Goal: Transaction & Acquisition: Purchase product/service

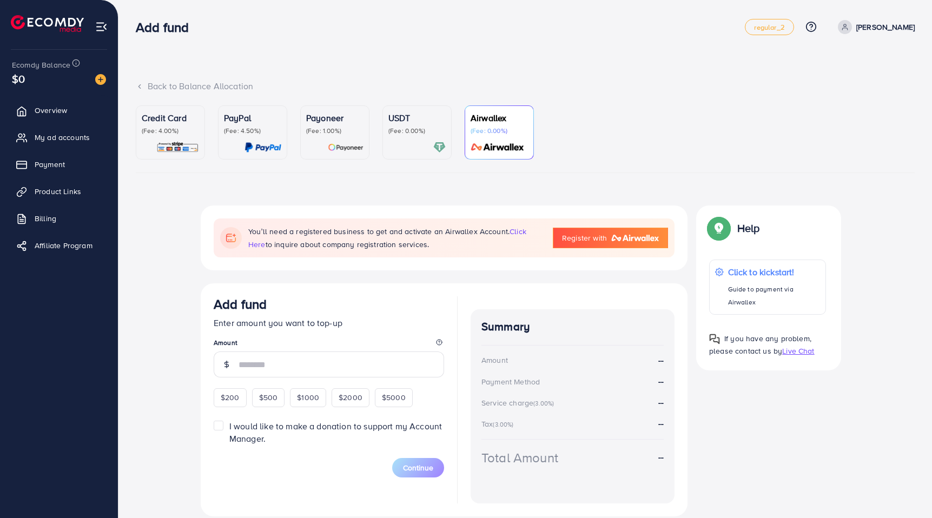
click at [256, 144] on img at bounding box center [262, 147] width 37 height 12
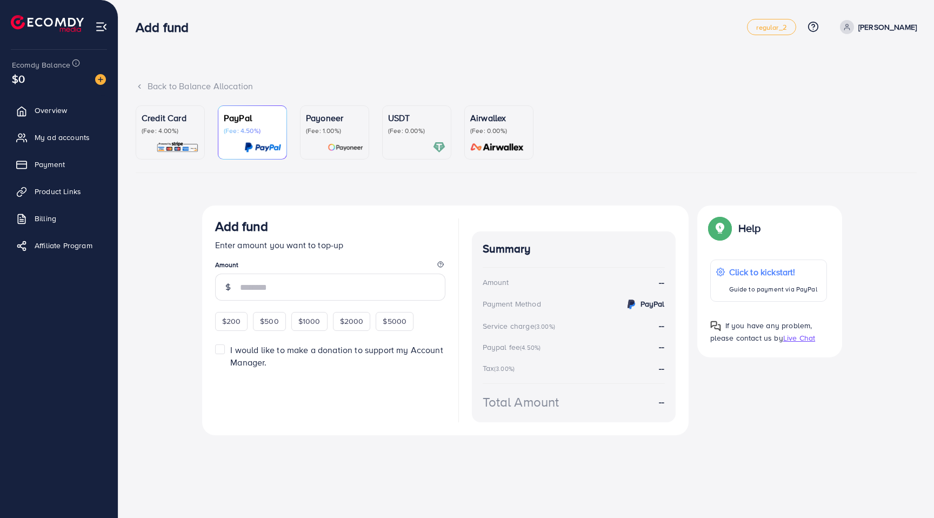
click at [335, 140] on div "Payoneer (Fee: 1.00%)" at bounding box center [334, 132] width 57 height 42
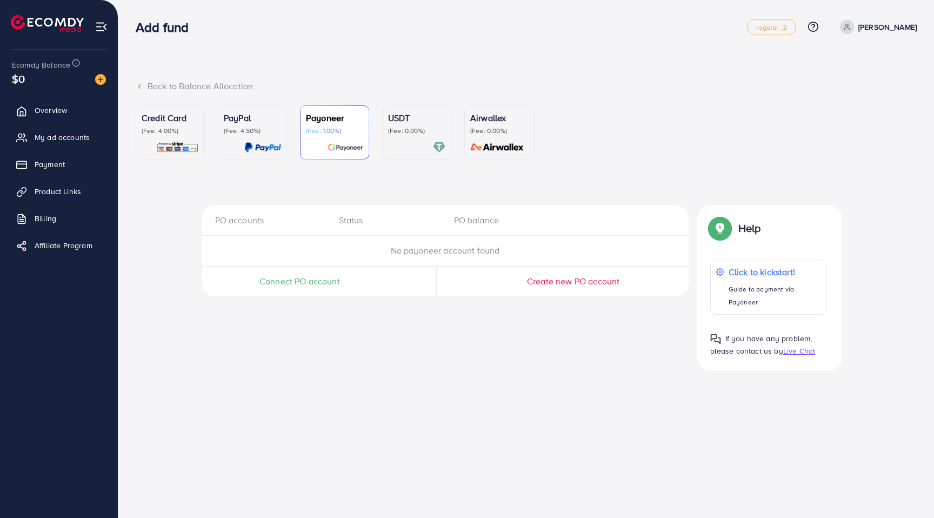
click at [420, 140] on div "USDT (Fee: 0.00%)" at bounding box center [416, 132] width 57 height 42
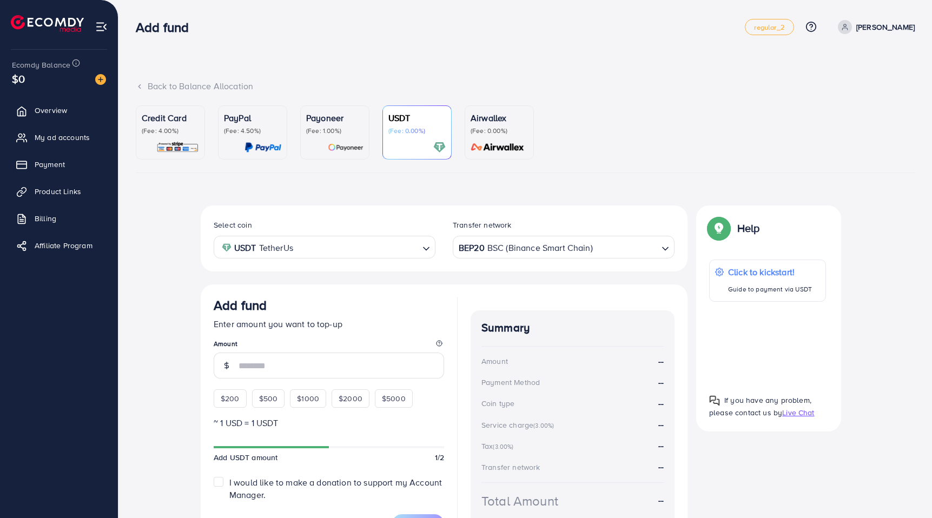
click at [510, 137] on div "Airwallex (Fee: 0.00%)" at bounding box center [498, 132] width 57 height 42
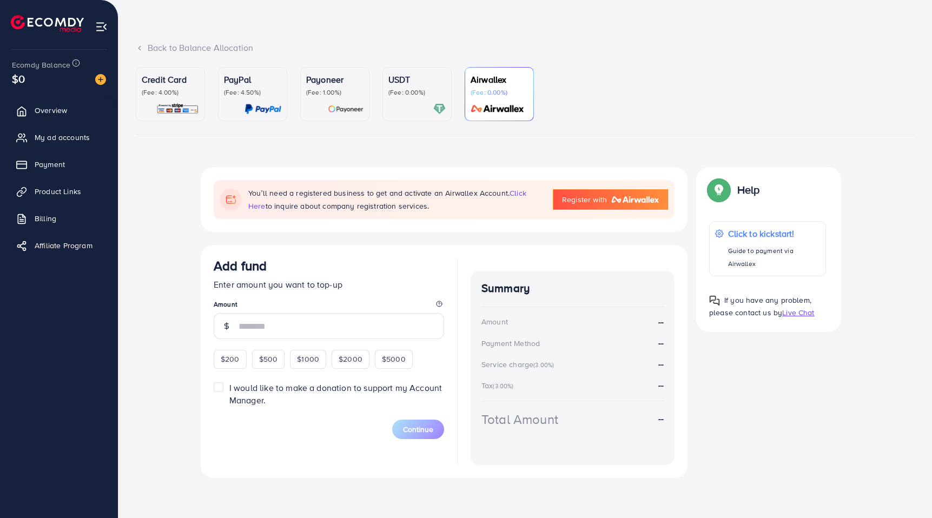
scroll to position [50, 0]
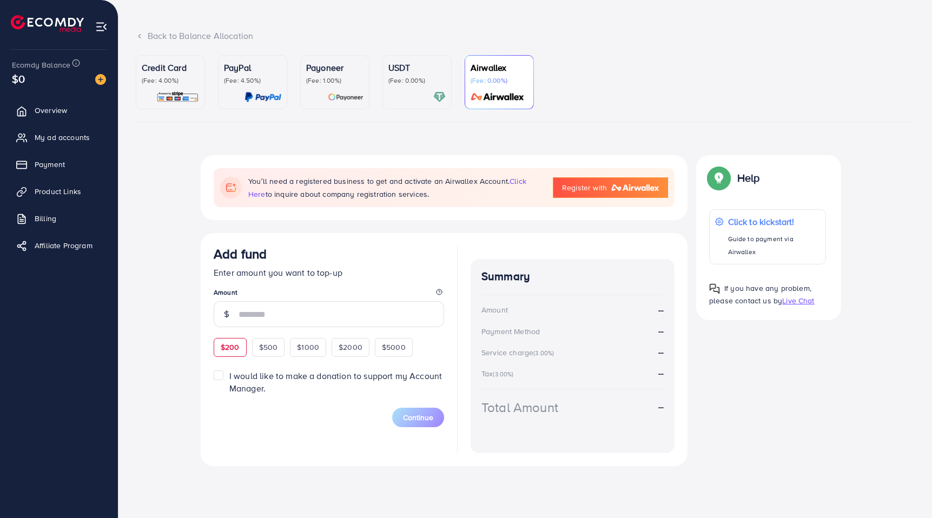
click at [237, 349] on span "$200" at bounding box center [230, 347] width 19 height 11
type input "***"
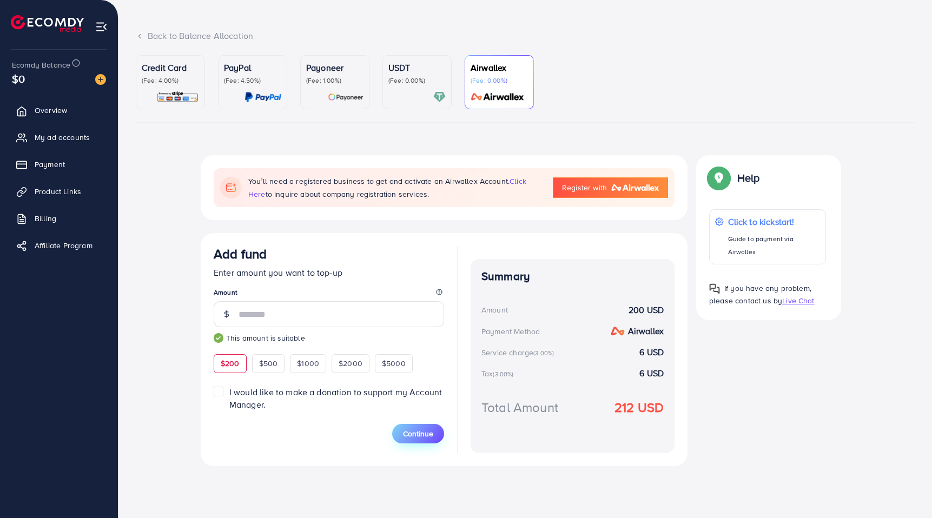
click at [426, 435] on span "Continue" at bounding box center [418, 433] width 30 height 11
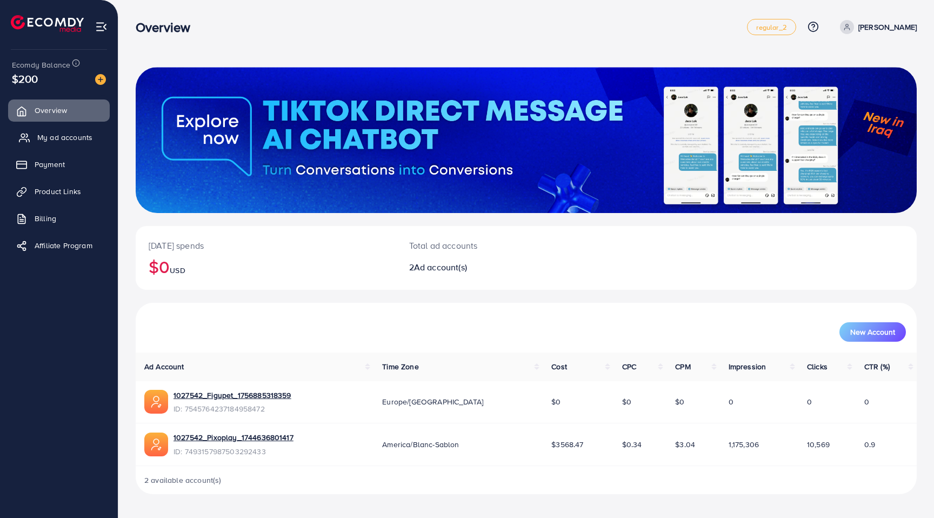
click at [63, 146] on link "My ad accounts" at bounding box center [59, 138] width 102 height 22
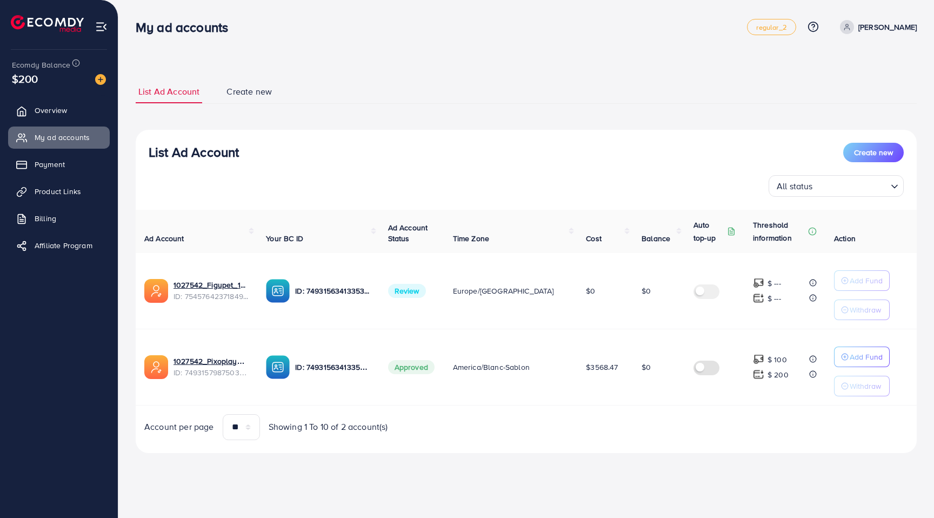
click at [419, 291] on span "Review" at bounding box center [407, 291] width 38 height 14
click at [338, 189] on div "All status Loading..." at bounding box center [526, 186] width 755 height 22
